Goal: Navigation & Orientation: Find specific page/section

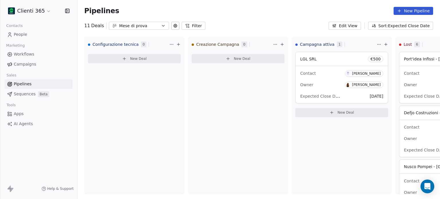
scroll to position [0, 166]
